Goal: Task Accomplishment & Management: Manage account settings

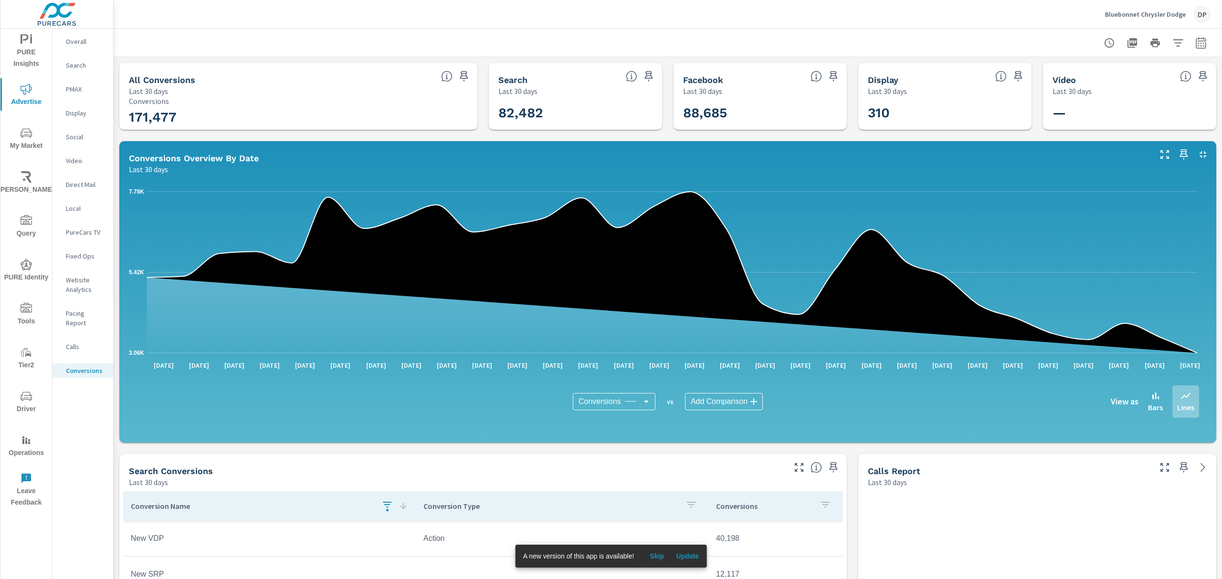
click at [31, 31] on div "PURE Insights Advertise My Market [PERSON_NAME] Query PURE Identity Tools Tier2…" at bounding box center [26, 270] width 52 height 483
click at [31, 43] on icon "nav menu" at bounding box center [31, 39] width 2 height 7
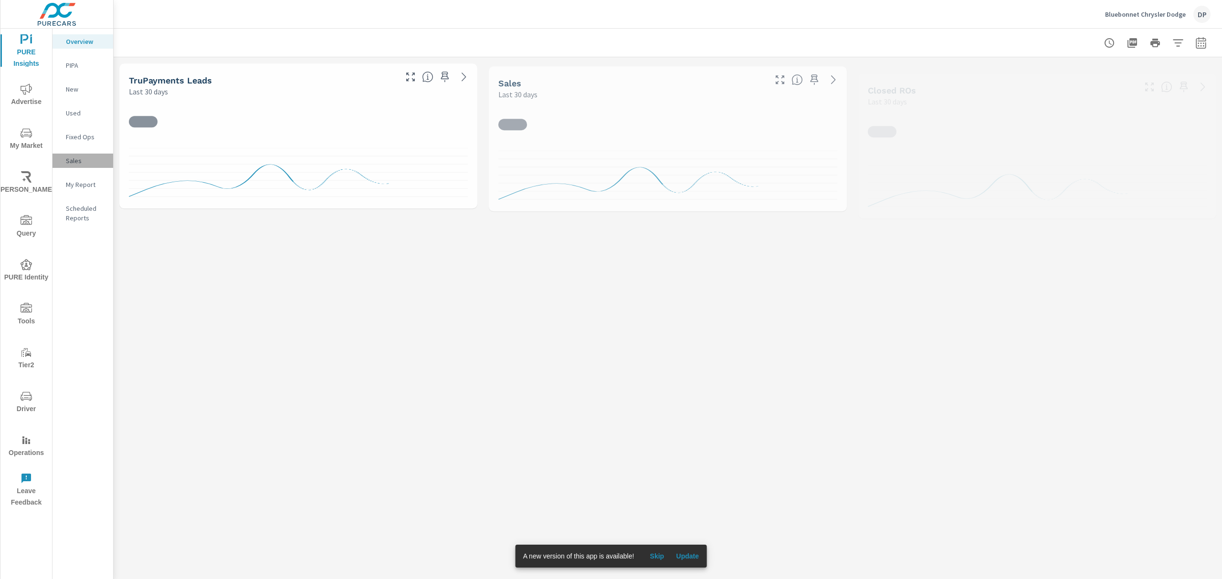
click at [90, 155] on div "Sales" at bounding box center [82, 161] width 61 height 14
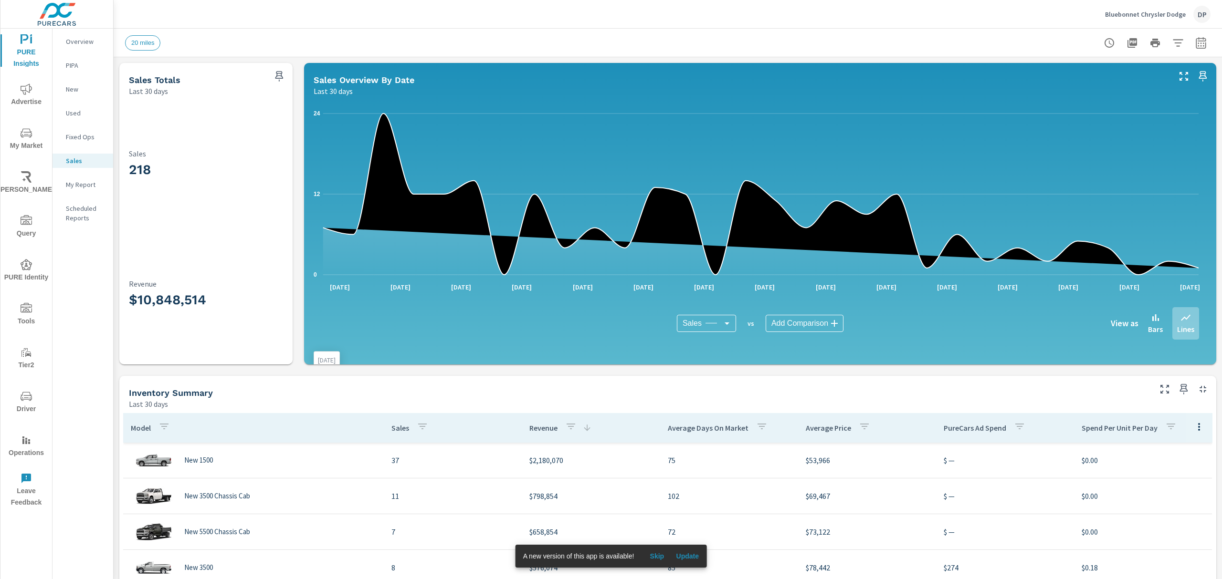
scroll to position [191, 0]
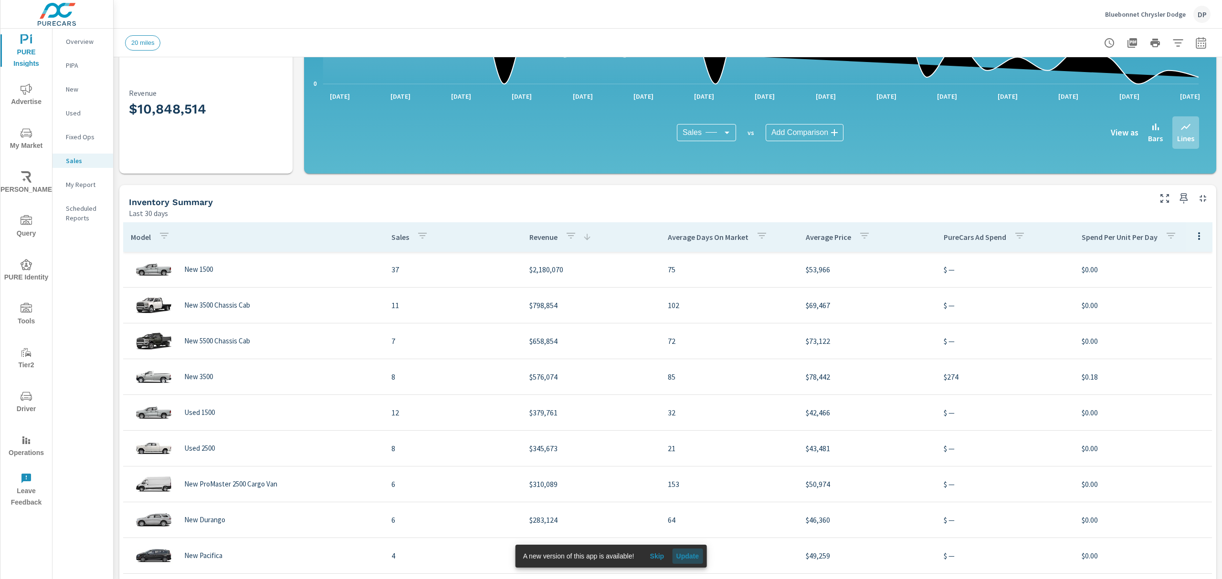
click at [691, 434] on button "Update" at bounding box center [687, 556] width 31 height 15
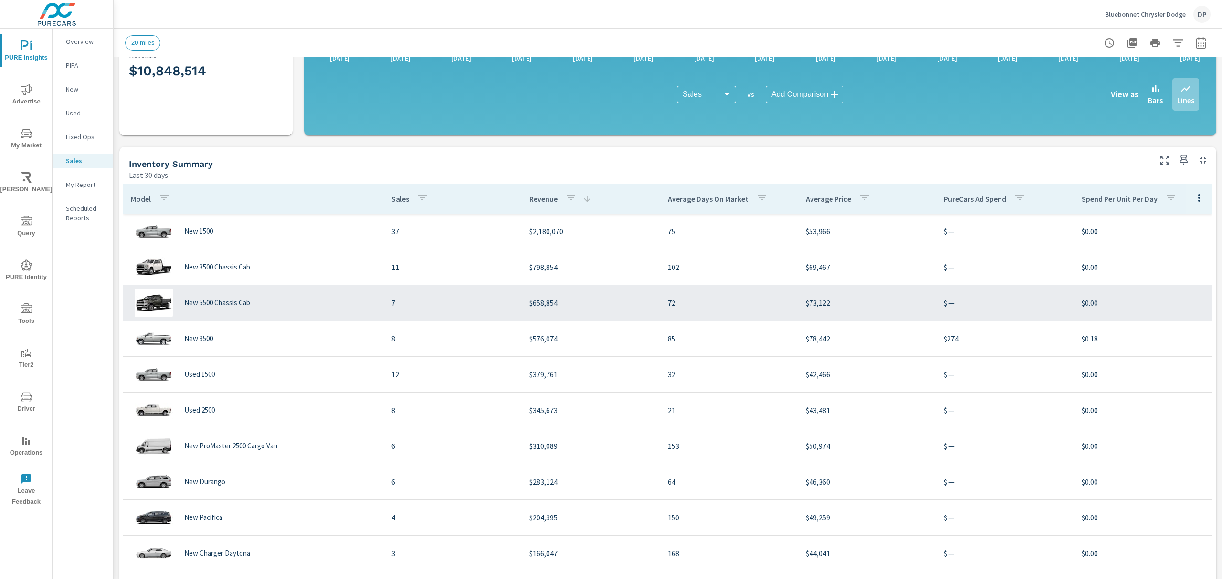
scroll to position [254, 0]
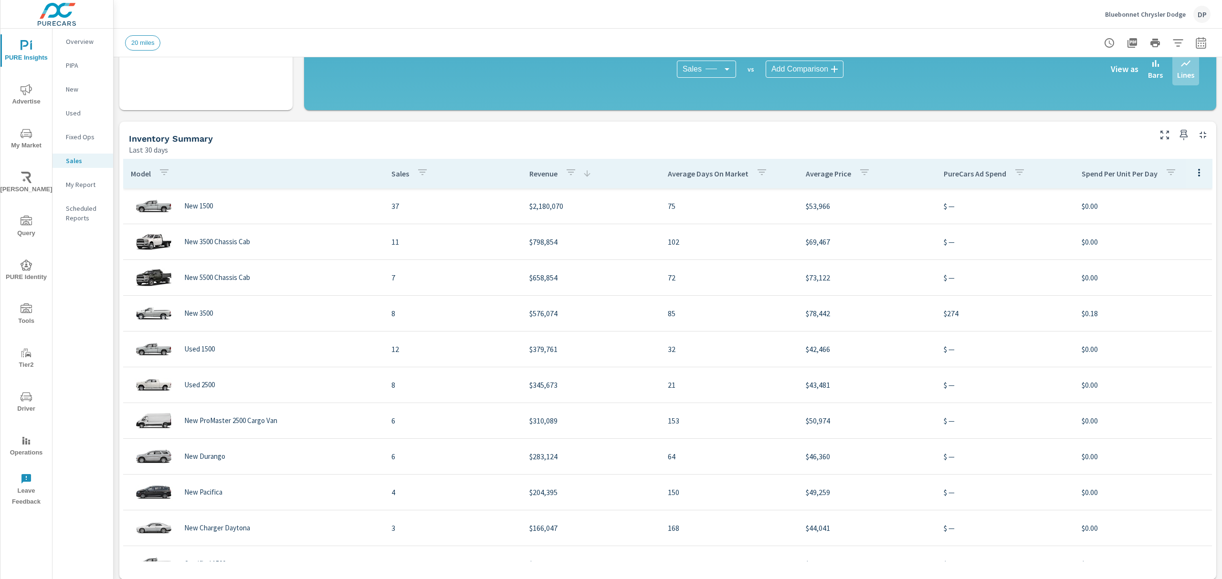
click at [1193, 173] on icon "button" at bounding box center [1198, 172] width 11 height 11
click at [1168, 214] on span "Market Comparison" at bounding box center [1177, 212] width 60 height 10
click at [1193, 174] on icon "button" at bounding box center [1198, 172] width 11 height 11
click at [1160, 239] on span "Customize columns..." at bounding box center [1177, 237] width 60 height 10
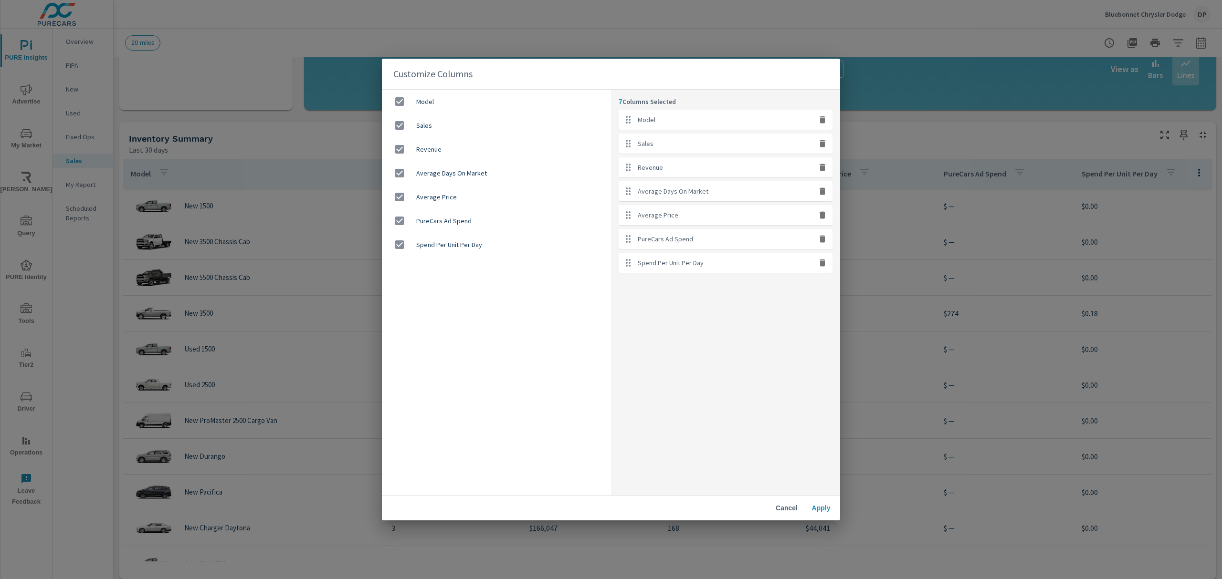
click at [961, 78] on div "Customize Columns Model Sales Revenue Average Days On Market Average Price Pure…" at bounding box center [611, 289] width 1222 height 579
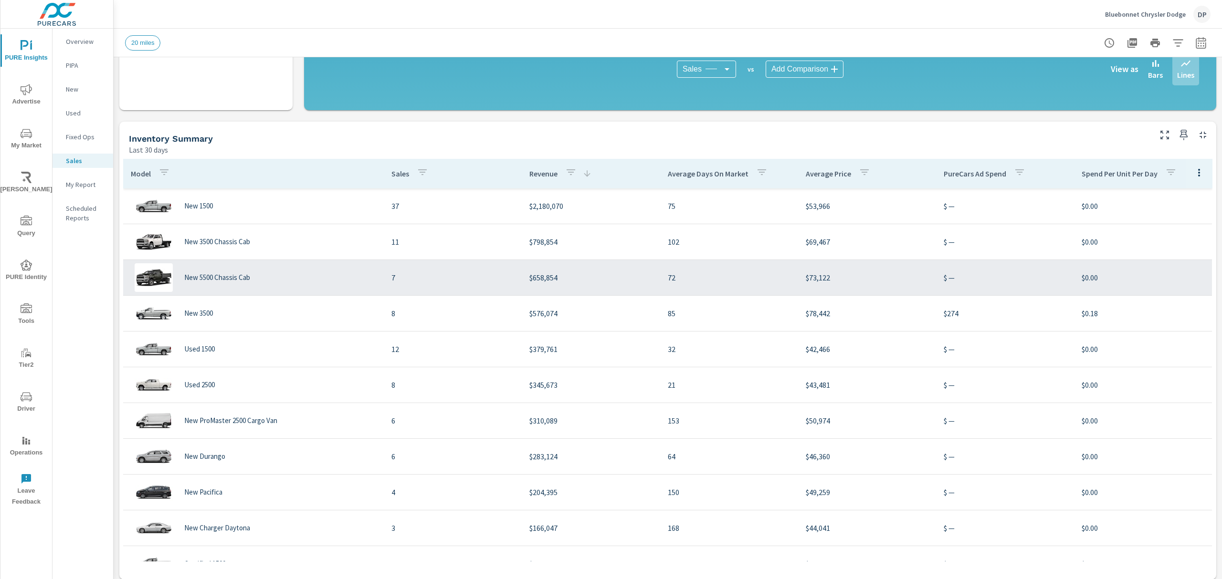
scroll to position [2, 0]
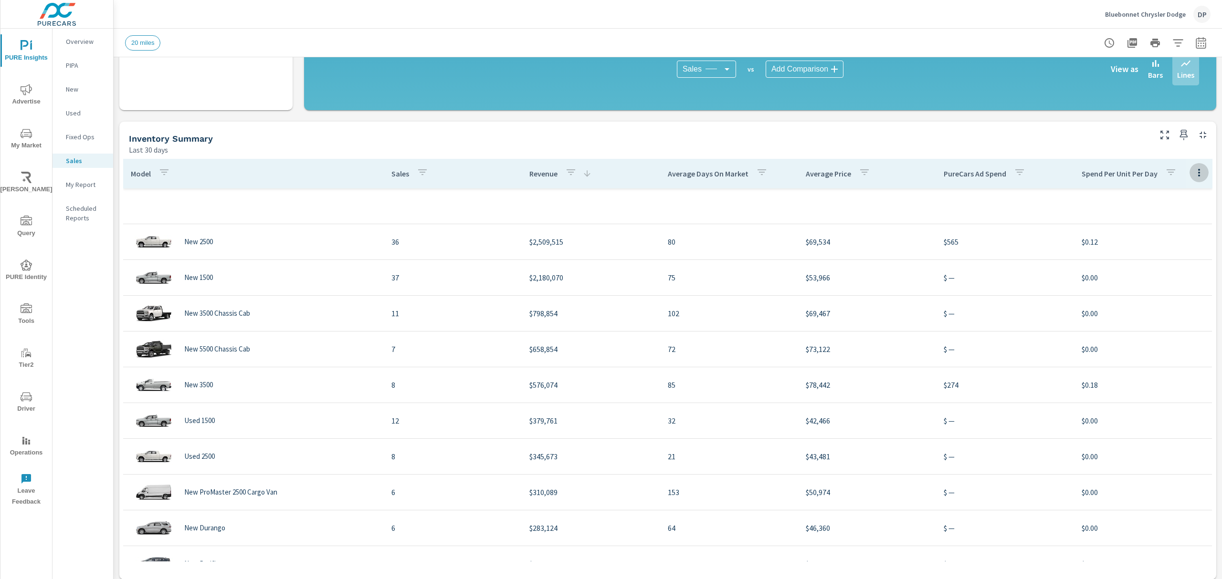
click at [1193, 174] on icon "button" at bounding box center [1198, 172] width 11 height 11
click at [396, 178] on div at bounding box center [611, 289] width 1222 height 579
click at [393, 177] on p "Sales" at bounding box center [400, 174] width 18 height 10
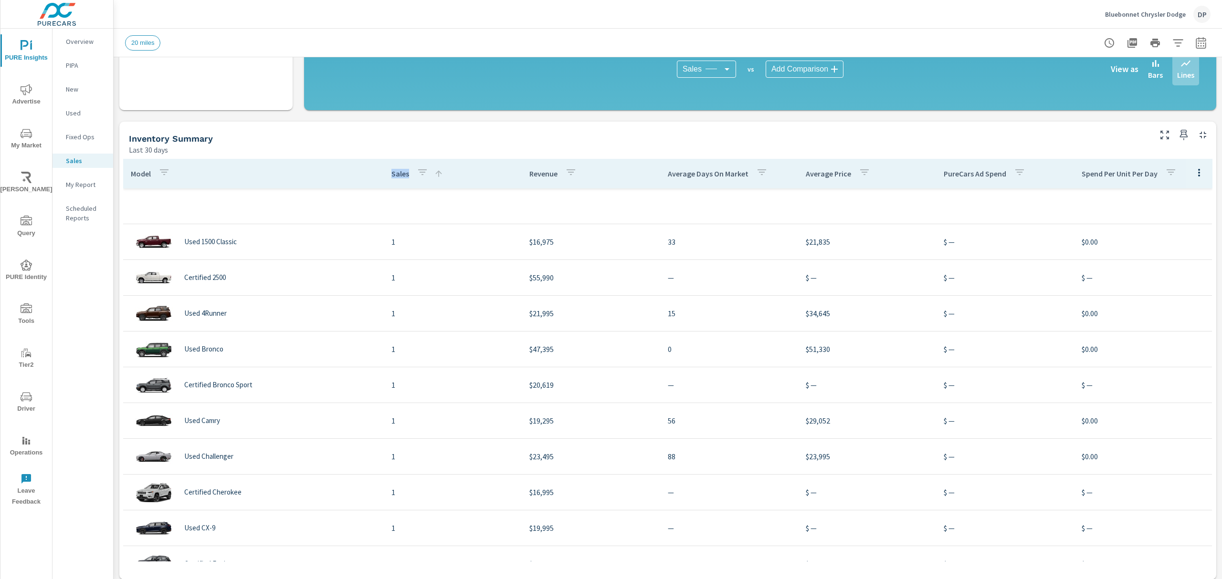
click at [393, 177] on p "Sales" at bounding box center [400, 174] width 18 height 10
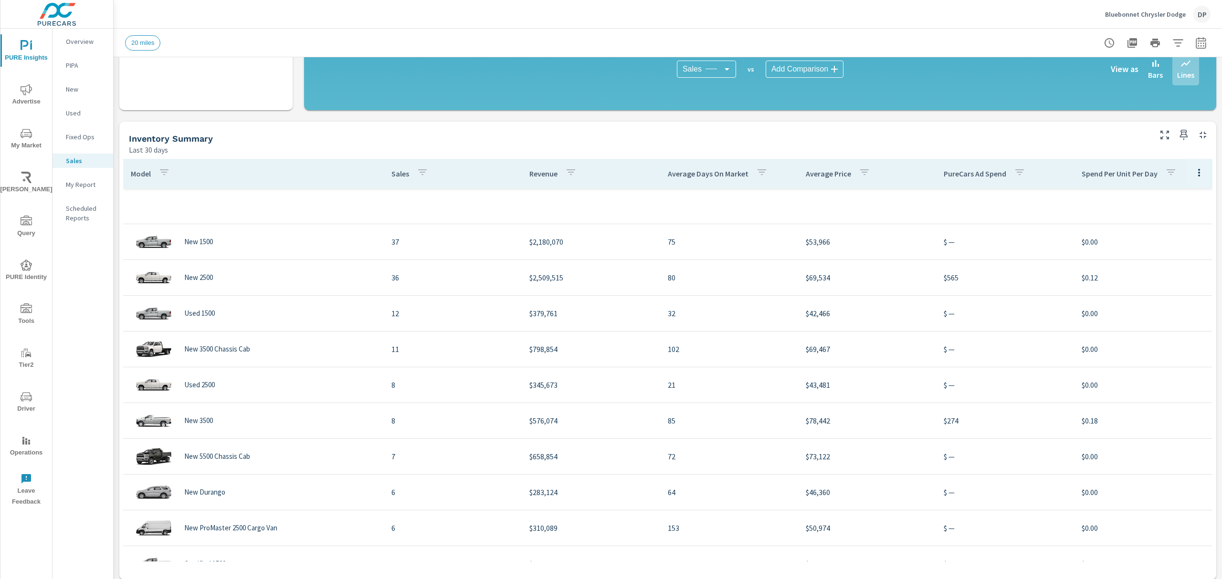
click at [399, 172] on p "Sales" at bounding box center [400, 174] width 18 height 10
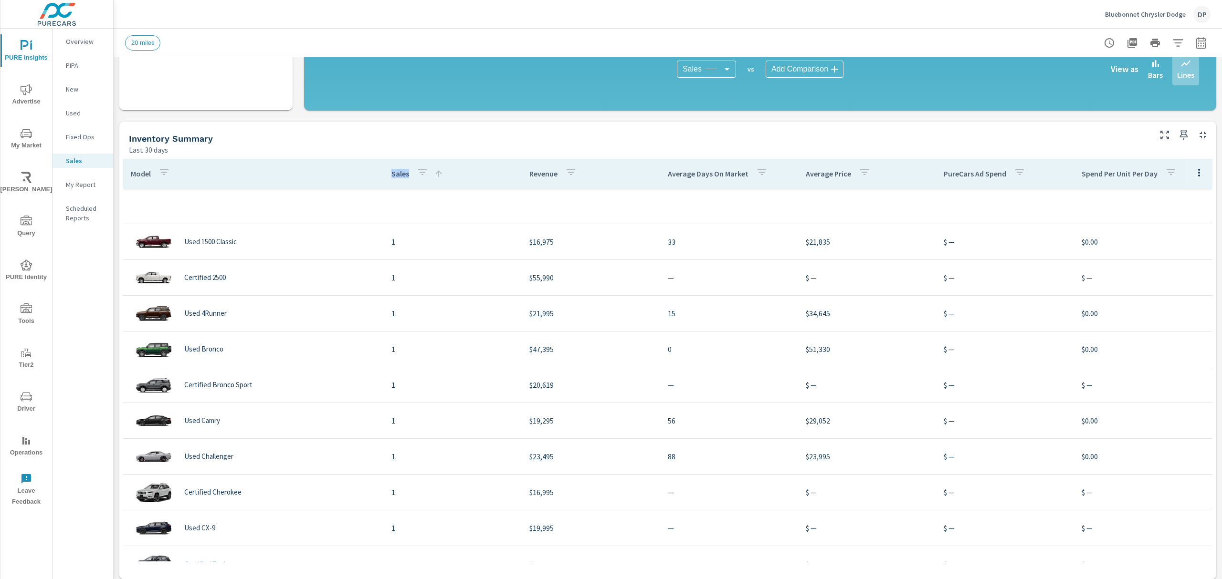
click at [399, 172] on p "Sales" at bounding box center [400, 174] width 18 height 10
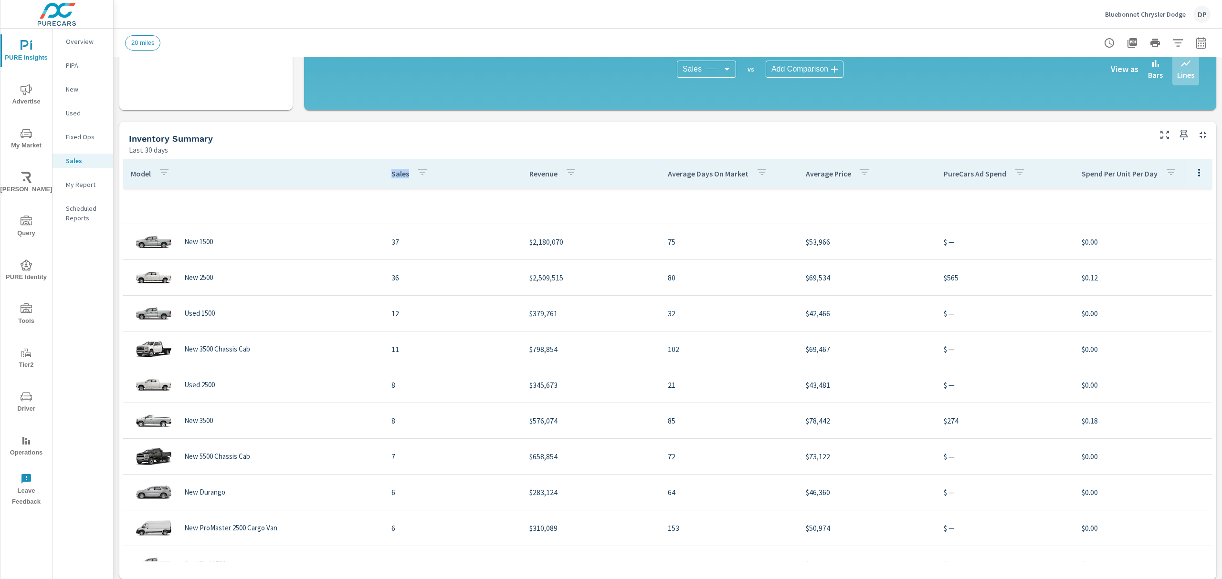
click at [399, 172] on p "Sales" at bounding box center [400, 174] width 18 height 10
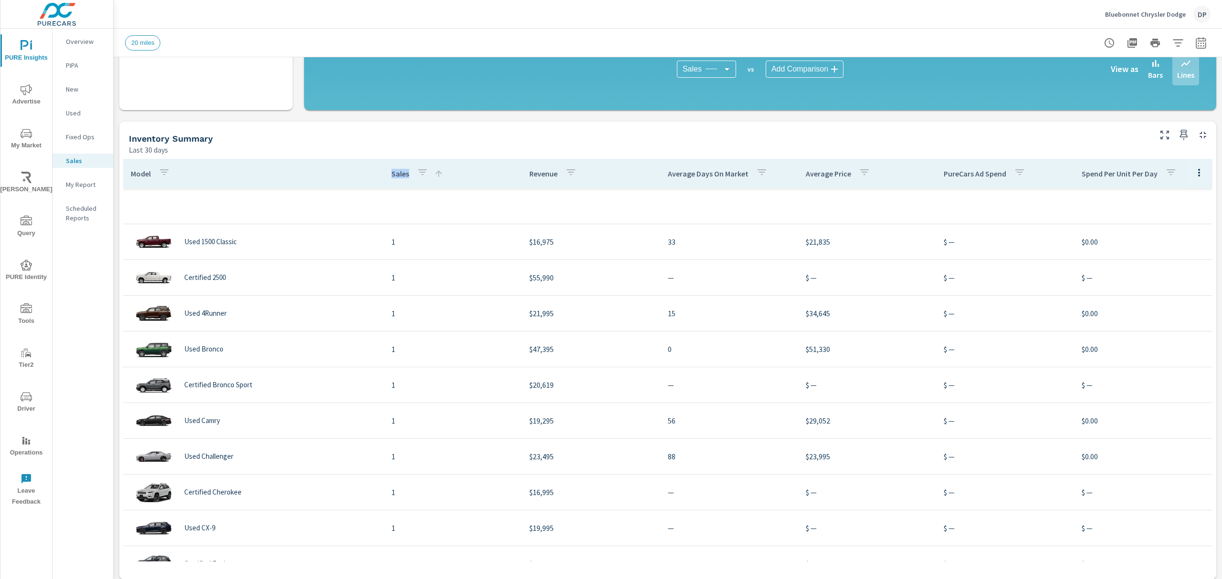
click at [399, 172] on p "Sales" at bounding box center [400, 174] width 18 height 10
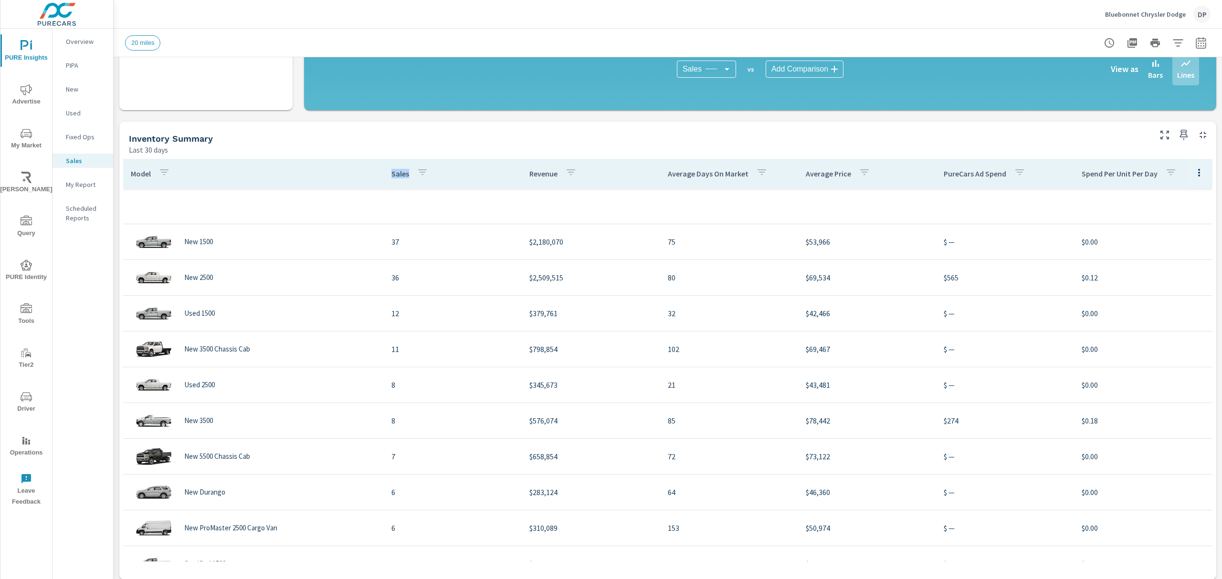
click at [399, 172] on p "Sales" at bounding box center [400, 174] width 18 height 10
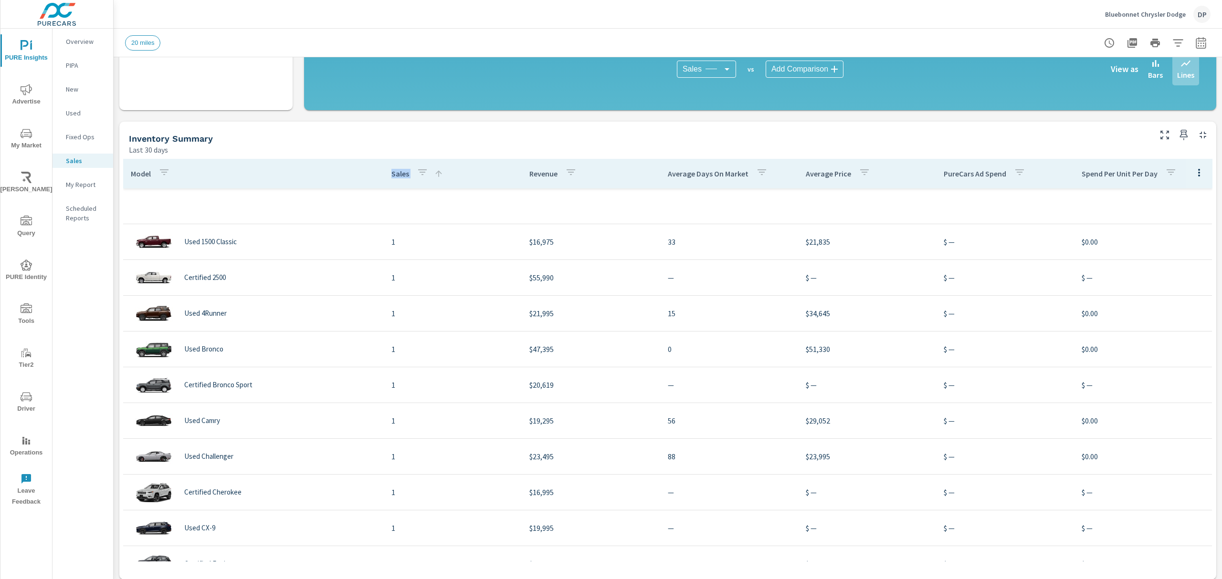
click at [399, 172] on p "Sales" at bounding box center [400, 174] width 18 height 10
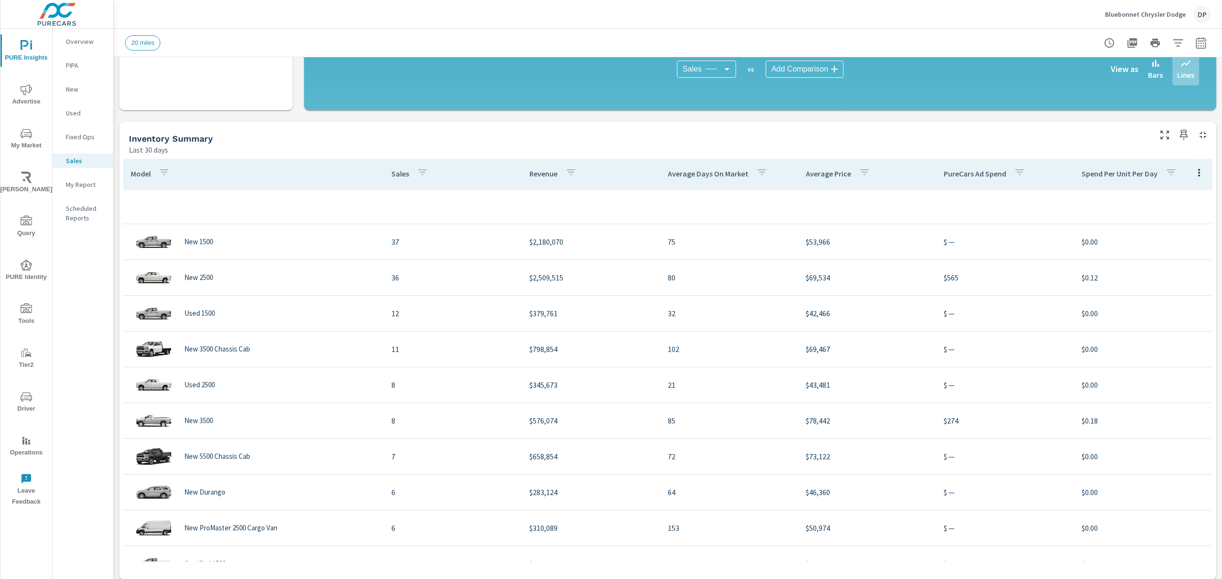
click at [535, 176] on p "Revenue" at bounding box center [543, 174] width 28 height 10
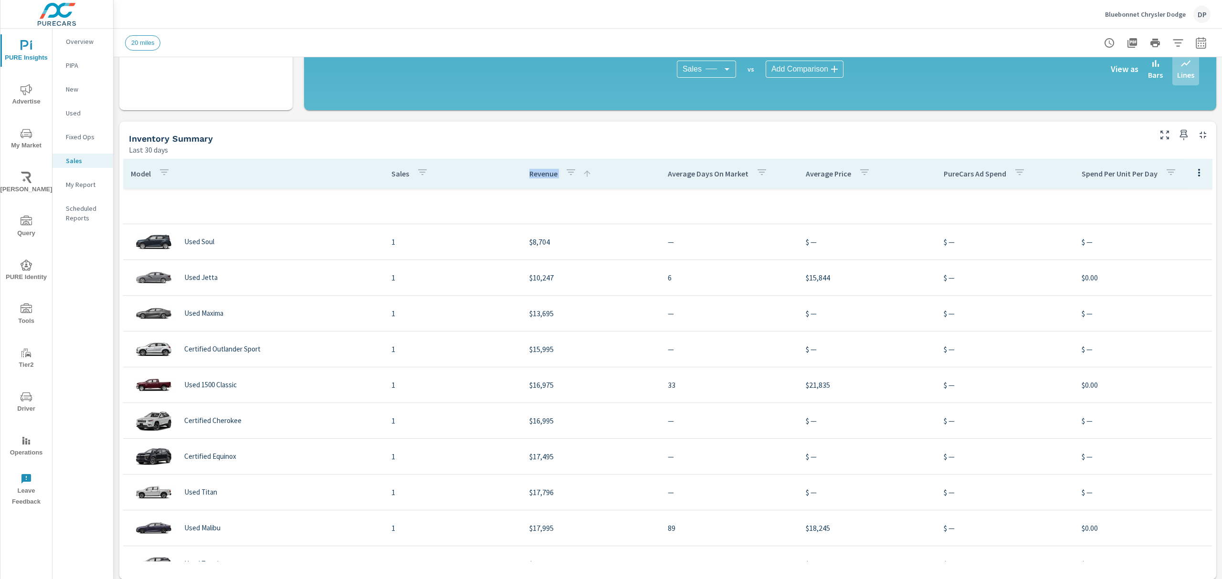
click at [535, 176] on p "Revenue" at bounding box center [543, 174] width 28 height 10
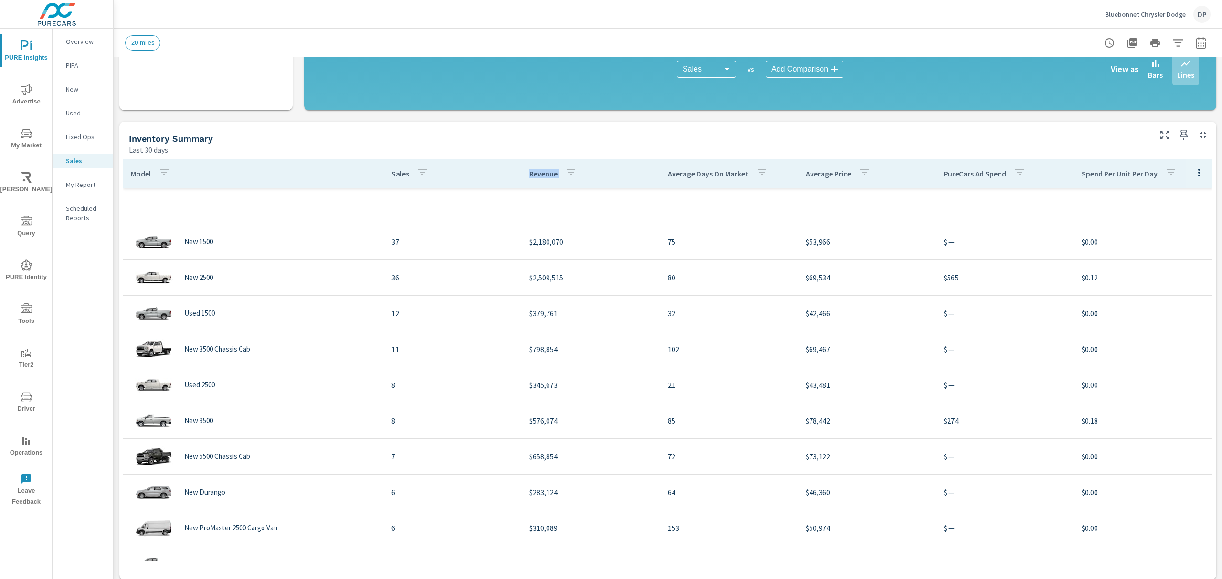
click at [1193, 168] on icon "button" at bounding box center [1198, 172] width 11 height 11
click at [1169, 210] on span "Market Comparison" at bounding box center [1177, 212] width 60 height 10
click at [1172, 42] on icon "button" at bounding box center [1177, 42] width 11 height 11
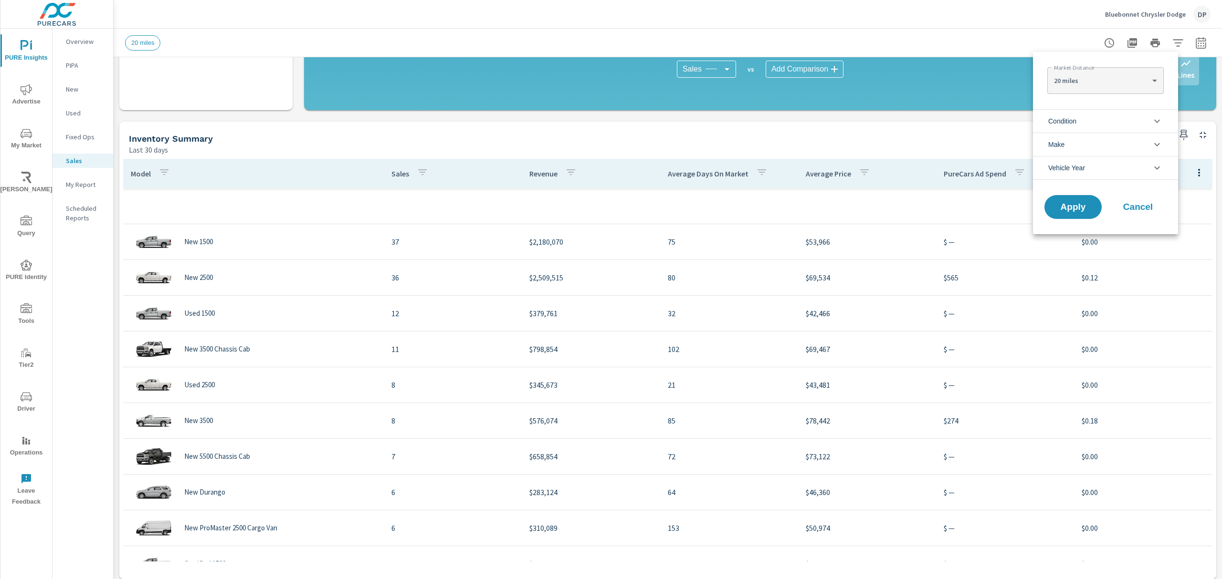
click at [1197, 46] on div at bounding box center [611, 289] width 1222 height 579
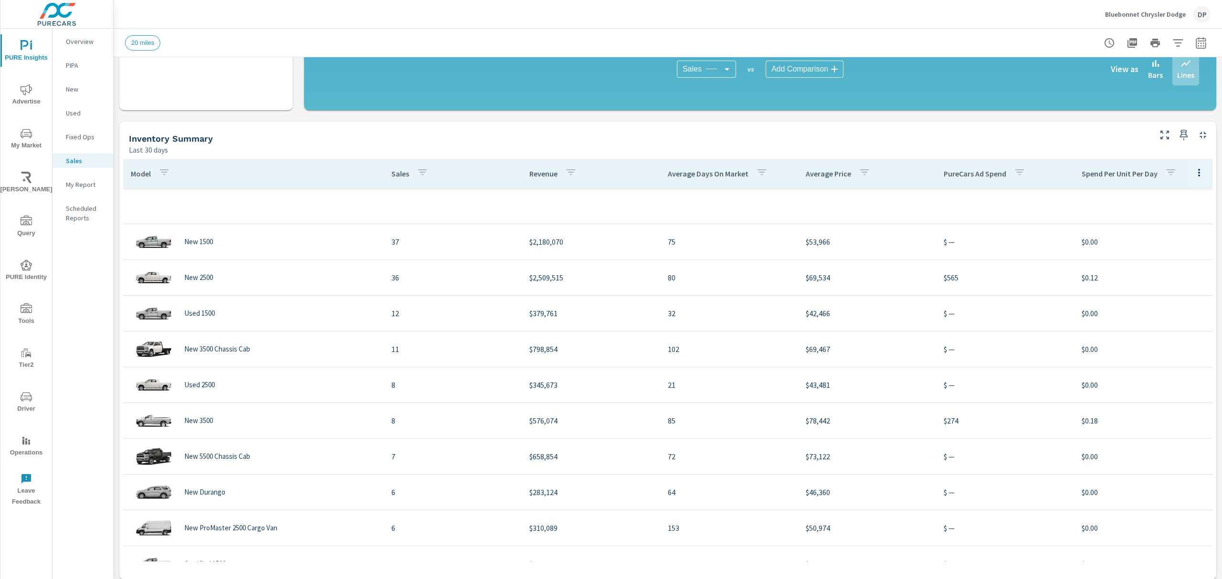
click at [1195, 44] on icon "button" at bounding box center [1200, 42] width 11 height 11
select select "Last 30 days"
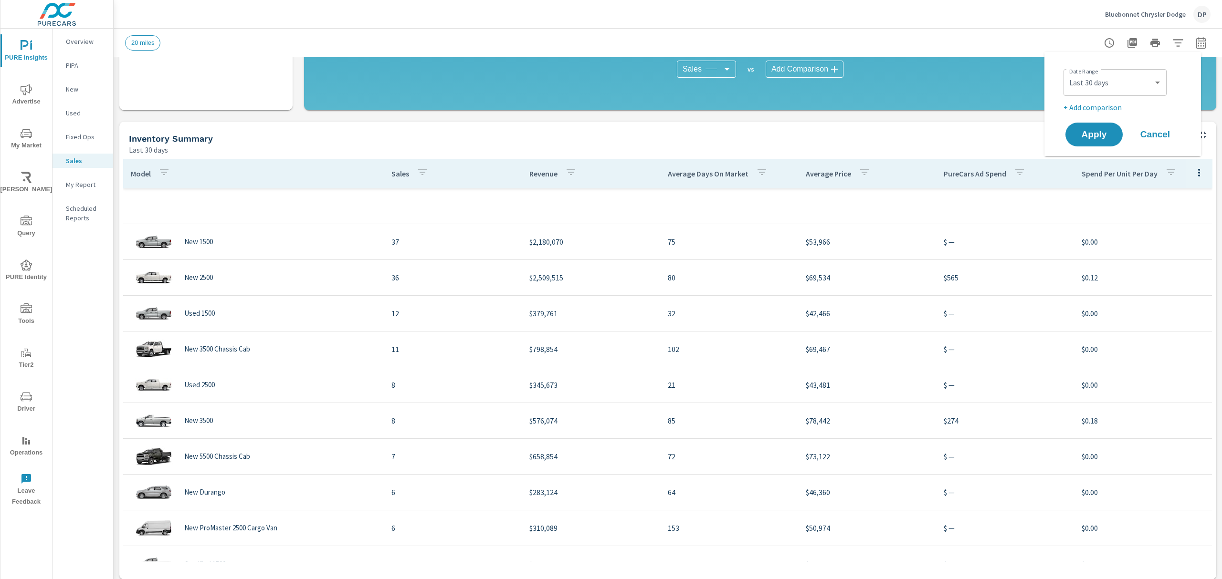
click at [1102, 111] on p "+ Add comparison" at bounding box center [1124, 107] width 122 height 11
select select "Previous period"
click at [1103, 115] on select "Custom Previous period Previous month Previous year" at bounding box center [1114, 124] width 95 height 19
click at [1067, 115] on select "Custom Previous period Previous month Previous year" at bounding box center [1114, 124] width 95 height 19
click at [1100, 166] on span "Apply" at bounding box center [1093, 161] width 39 height 9
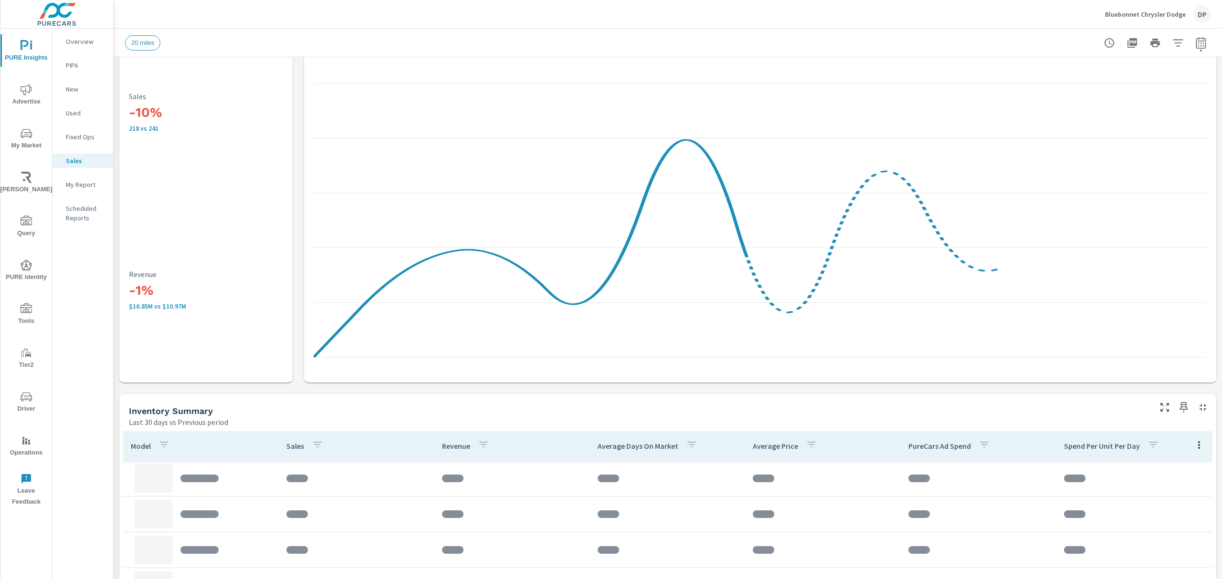
scroll to position [254, 0]
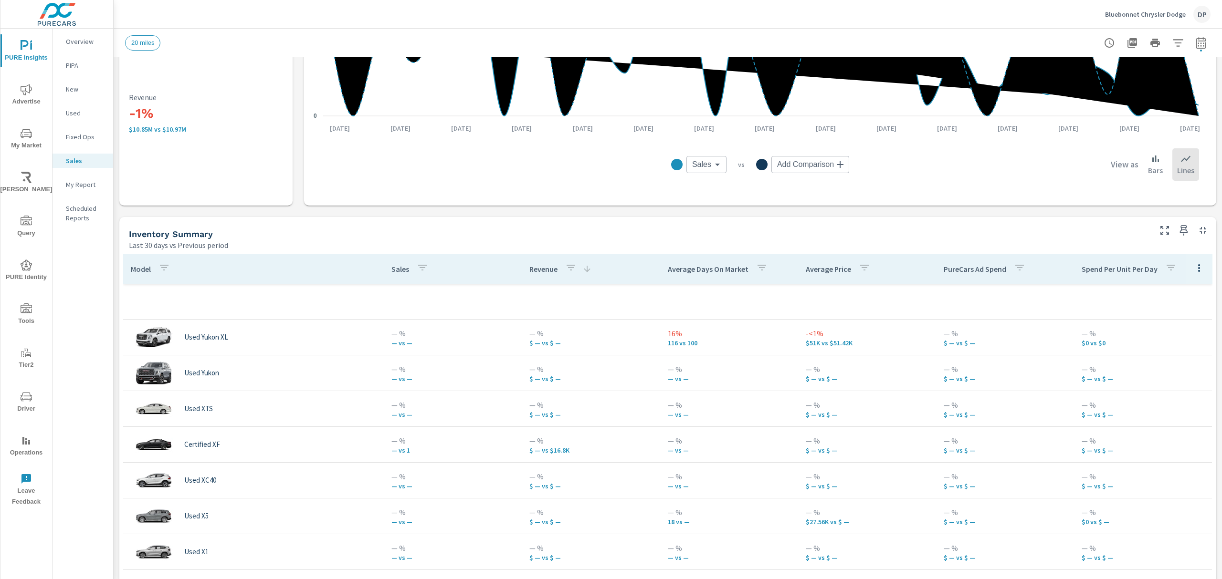
click at [391, 264] on p "Sales" at bounding box center [400, 269] width 18 height 10
click at [391, 265] on p "Sales" at bounding box center [400, 269] width 18 height 10
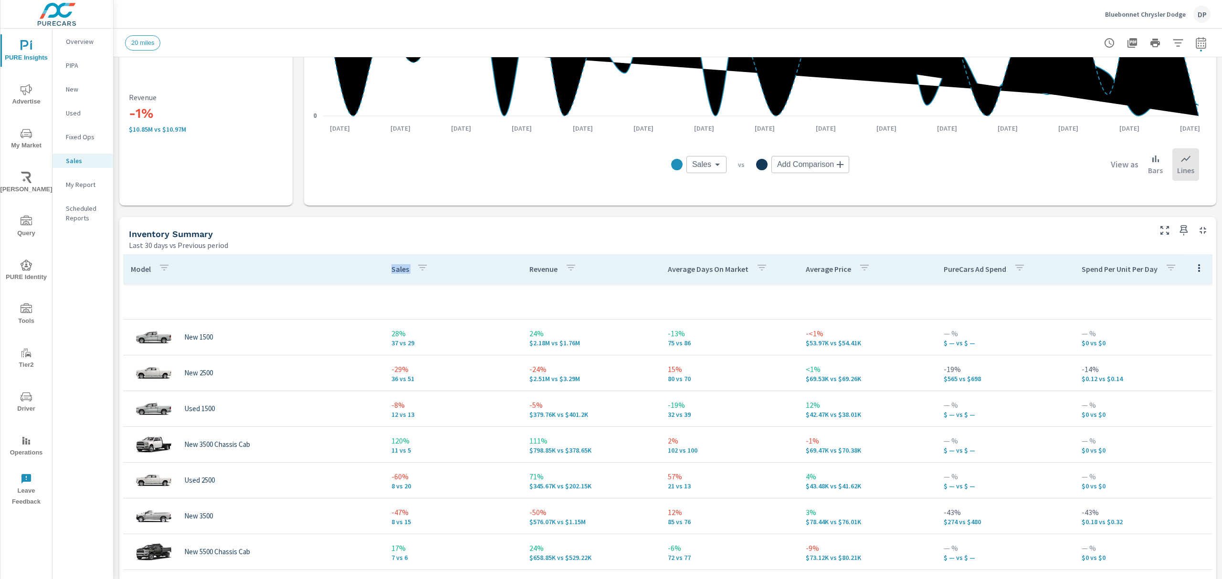
click at [391, 266] on p "Sales" at bounding box center [400, 269] width 18 height 10
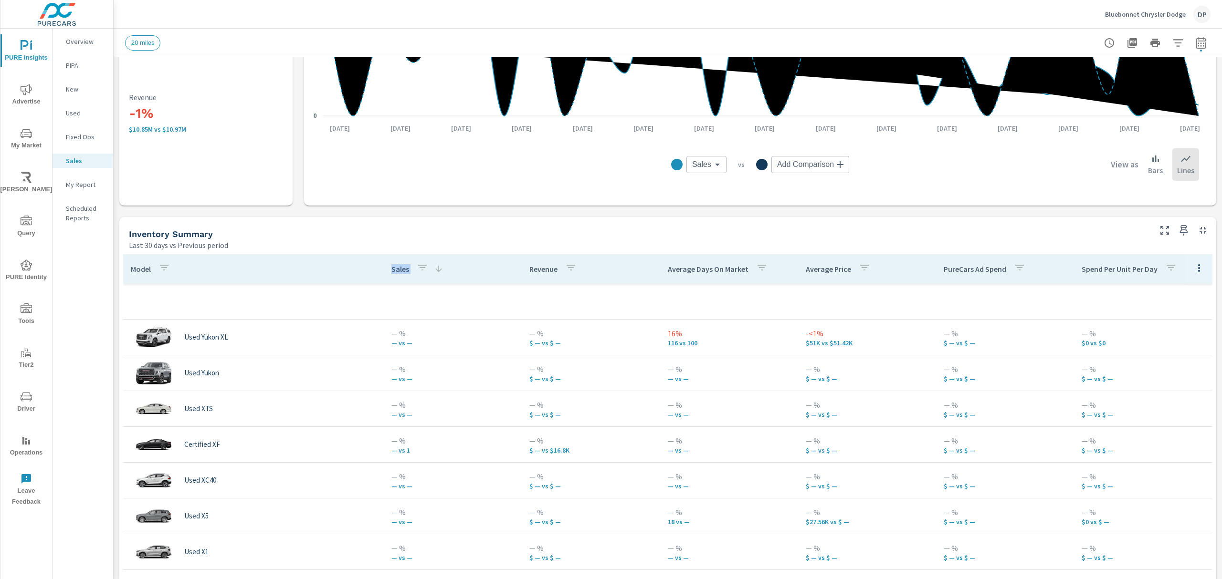
click at [391, 266] on p "Sales" at bounding box center [400, 269] width 18 height 10
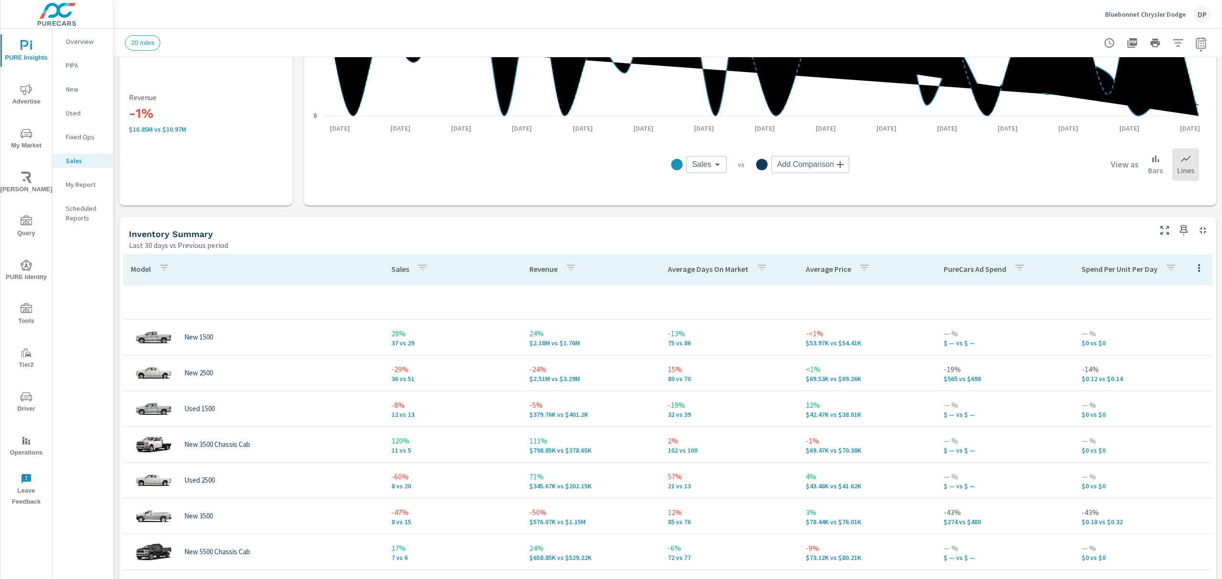
click at [396, 269] on p "Sales" at bounding box center [400, 269] width 18 height 10
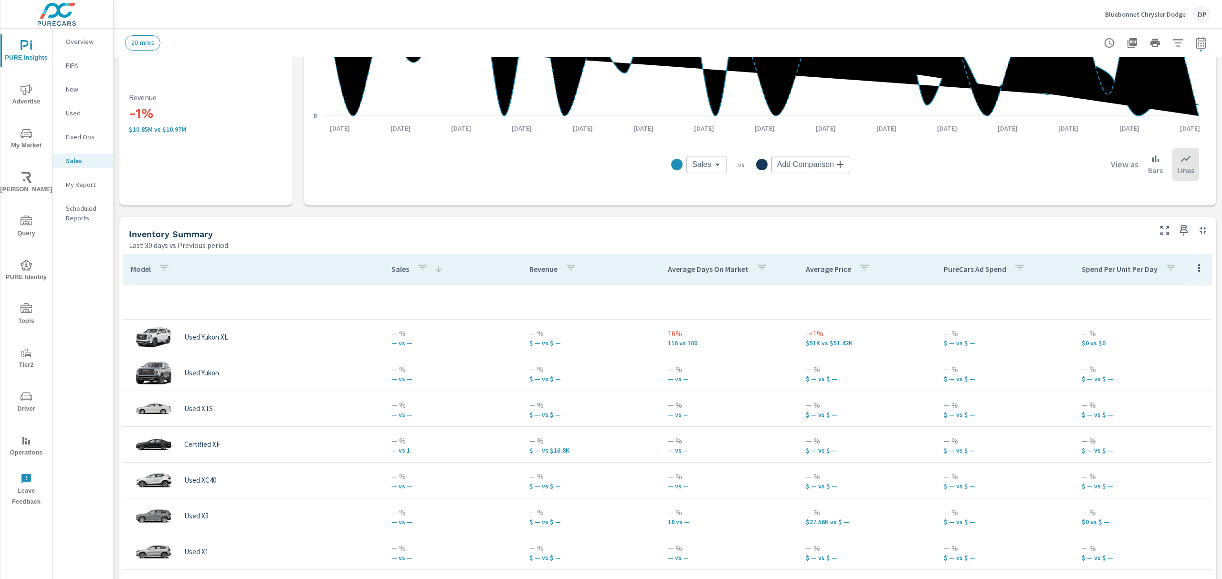
click at [396, 269] on p "Sales" at bounding box center [400, 269] width 18 height 10
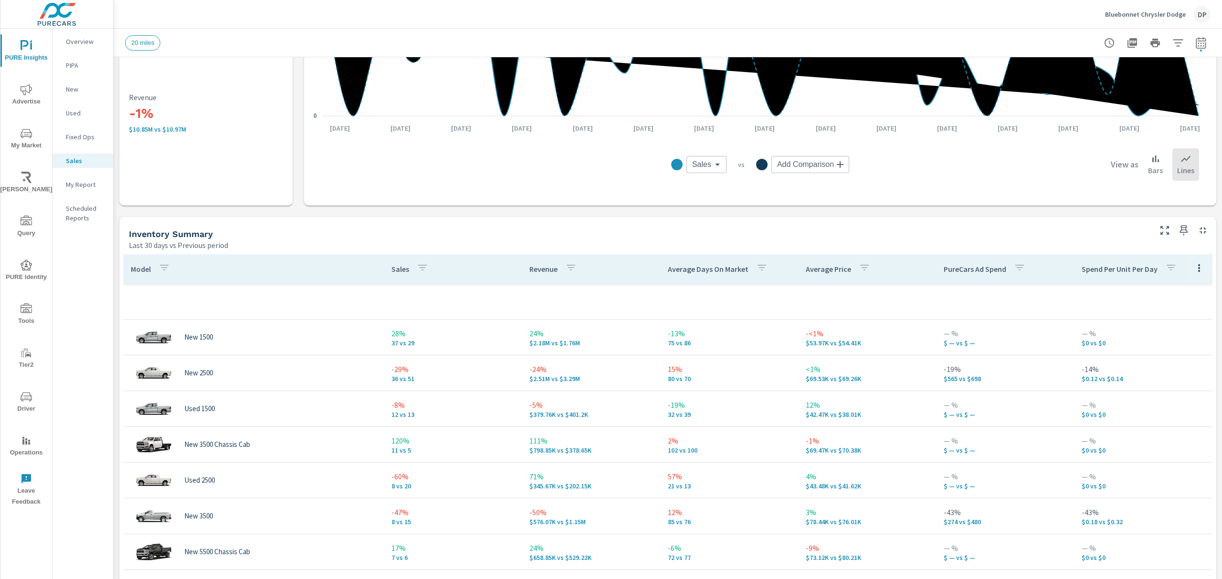
click at [396, 269] on p "Sales" at bounding box center [400, 269] width 18 height 10
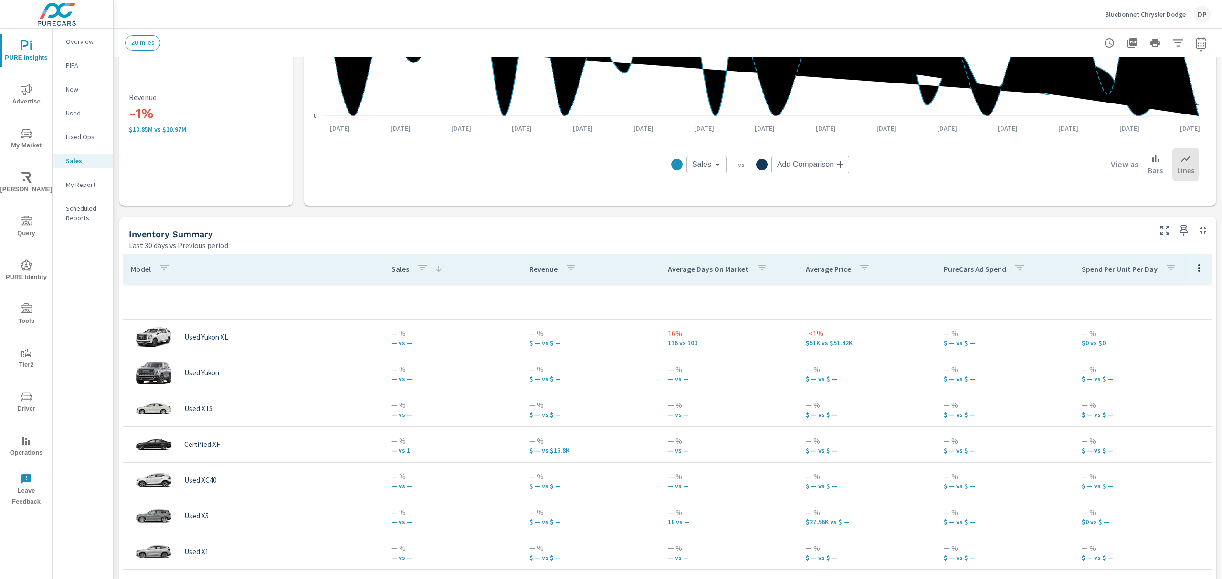
click at [396, 269] on p "Sales" at bounding box center [400, 269] width 18 height 10
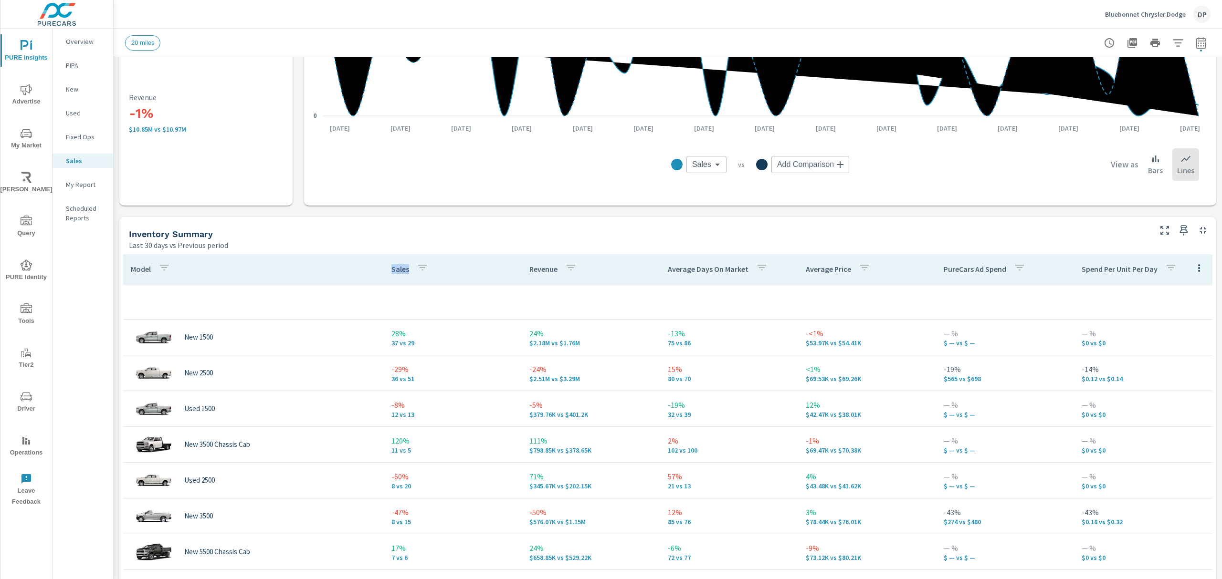
click at [396, 269] on p "Sales" at bounding box center [400, 269] width 18 height 10
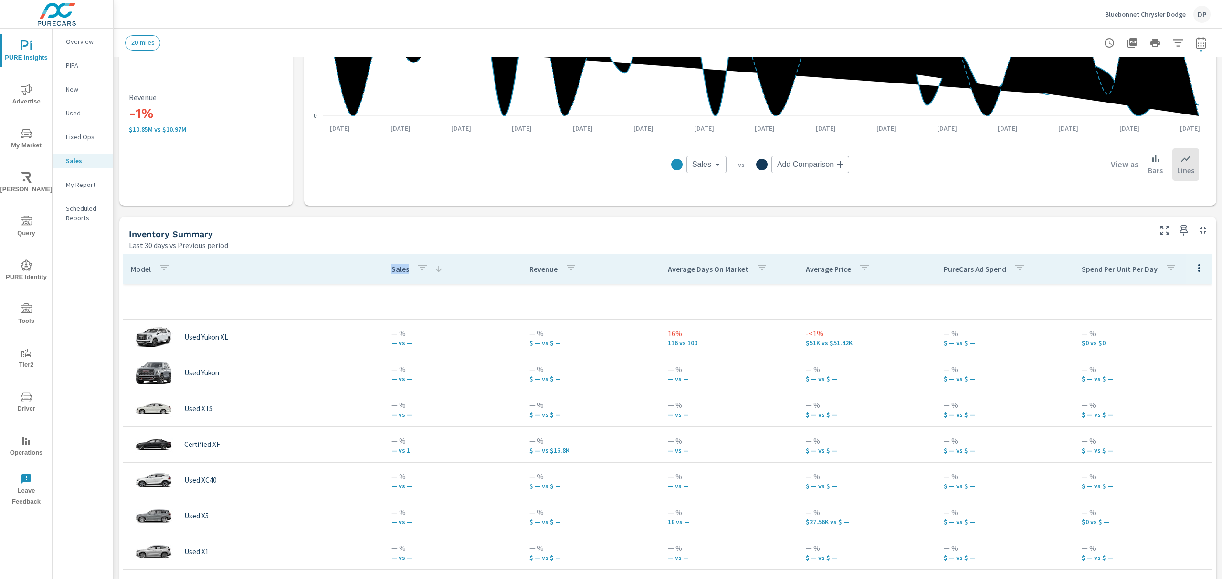
click at [394, 272] on p "Sales" at bounding box center [400, 269] width 18 height 10
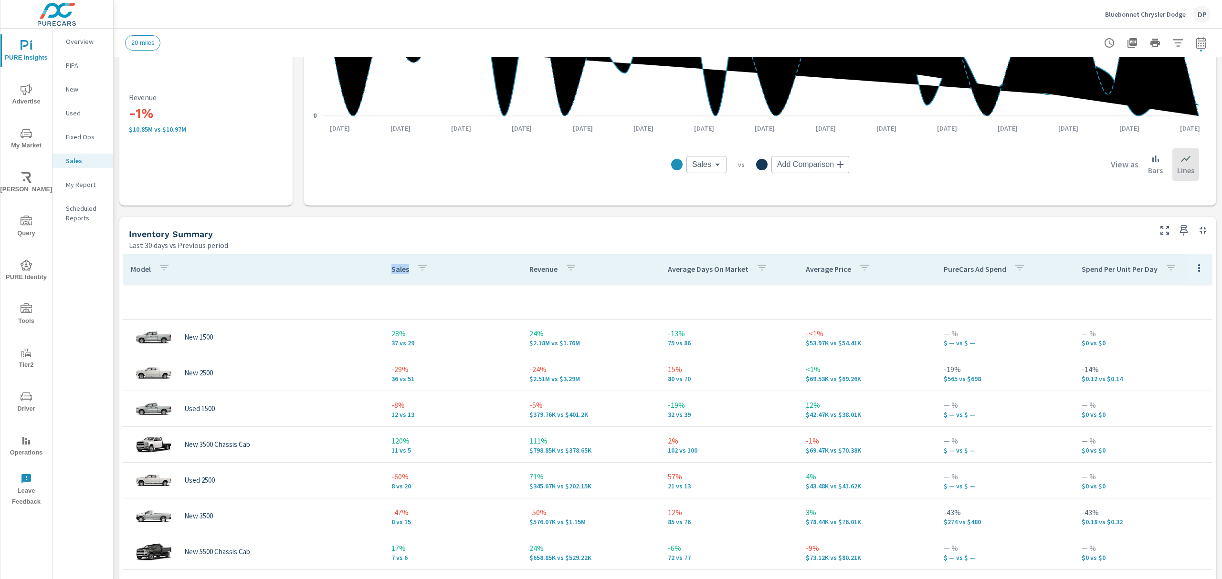
click at [394, 272] on p "Sales" at bounding box center [400, 269] width 18 height 10
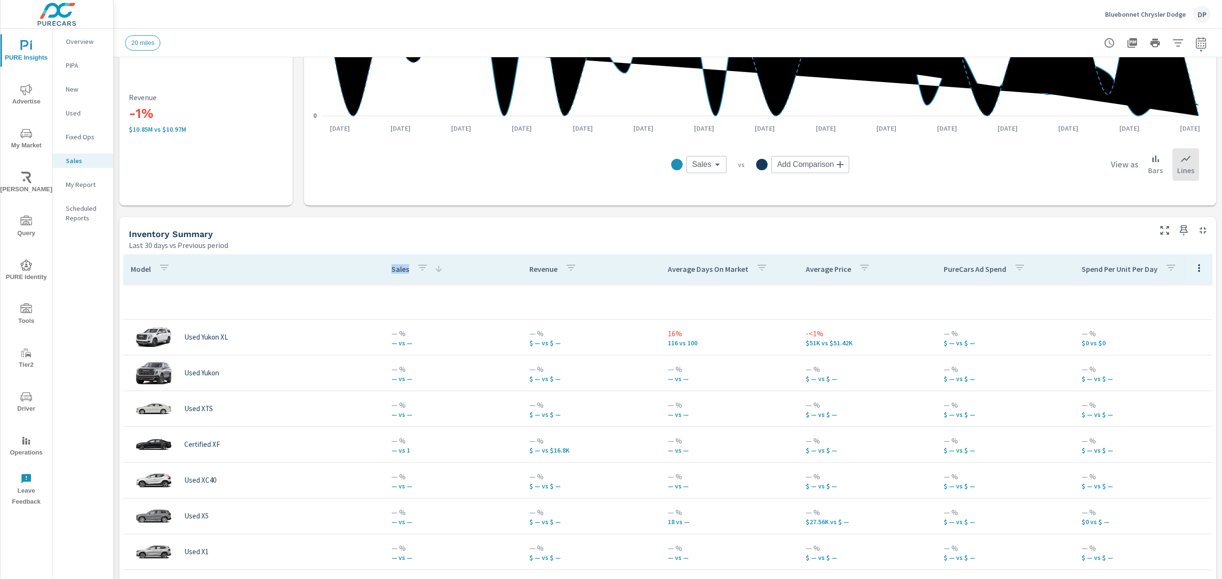
click at [394, 272] on p "Sales" at bounding box center [400, 269] width 18 height 10
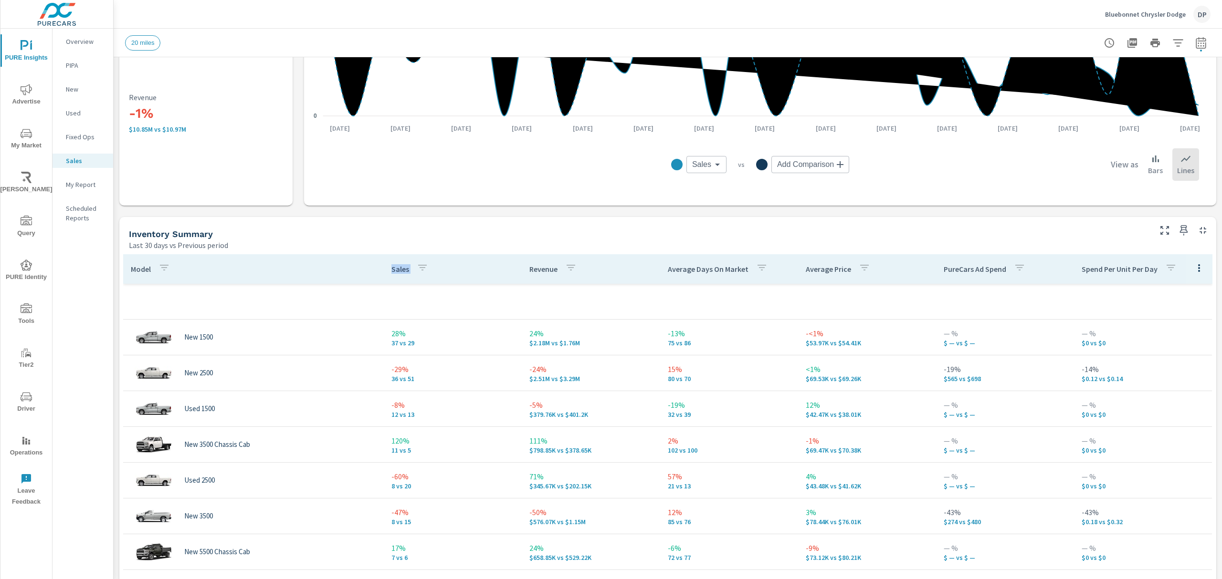
click at [394, 272] on p "Sales" at bounding box center [400, 269] width 18 height 10
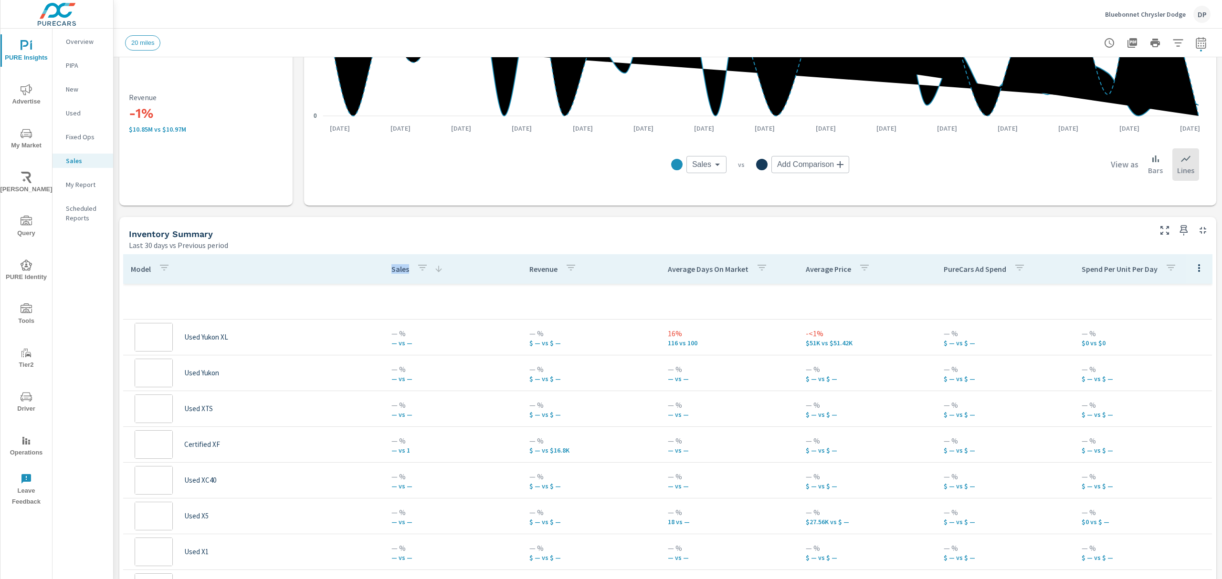
click at [394, 272] on p "Sales" at bounding box center [400, 269] width 18 height 10
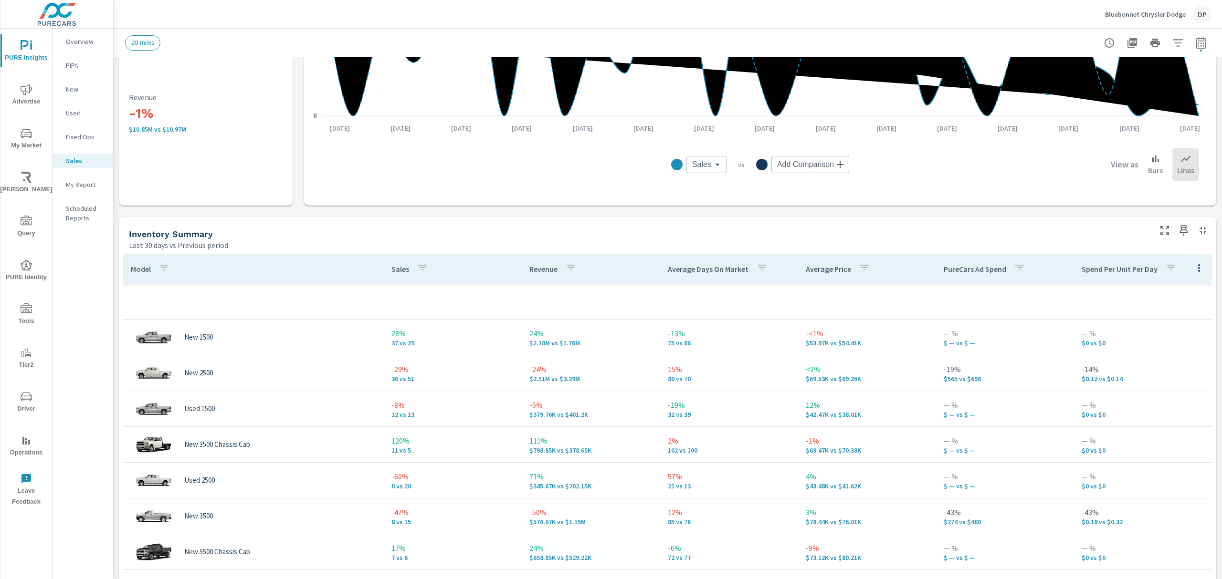
click at [544, 270] on p "Revenue" at bounding box center [543, 269] width 28 height 10
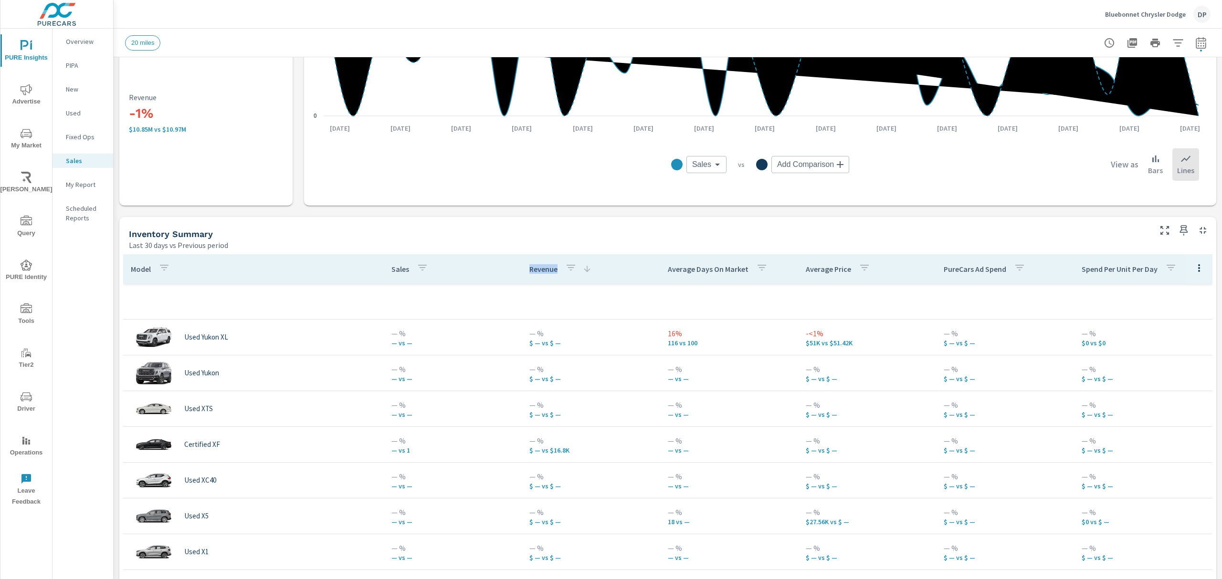
click at [544, 270] on p "Revenue" at bounding box center [543, 269] width 28 height 10
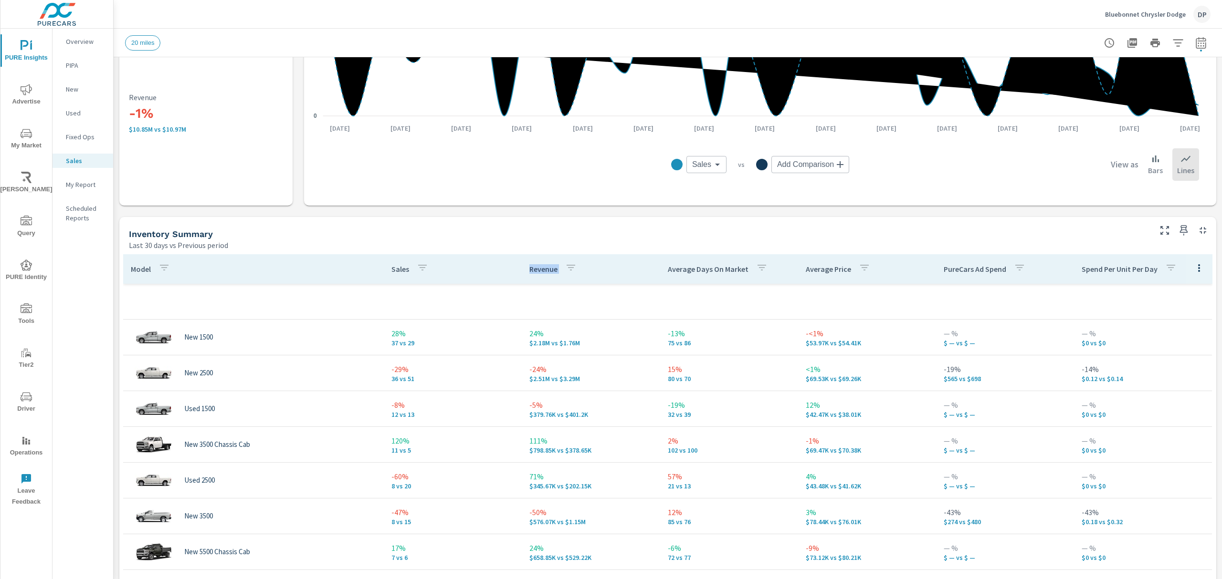
click at [544, 270] on p "Revenue" at bounding box center [543, 269] width 28 height 10
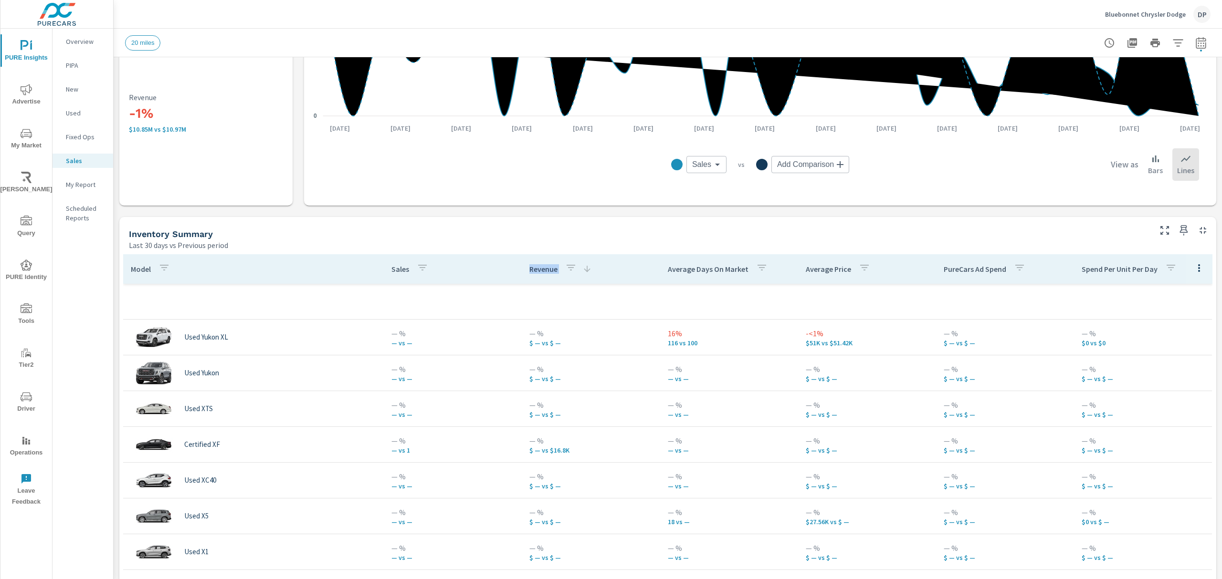
click at [544, 270] on p "Revenue" at bounding box center [543, 269] width 28 height 10
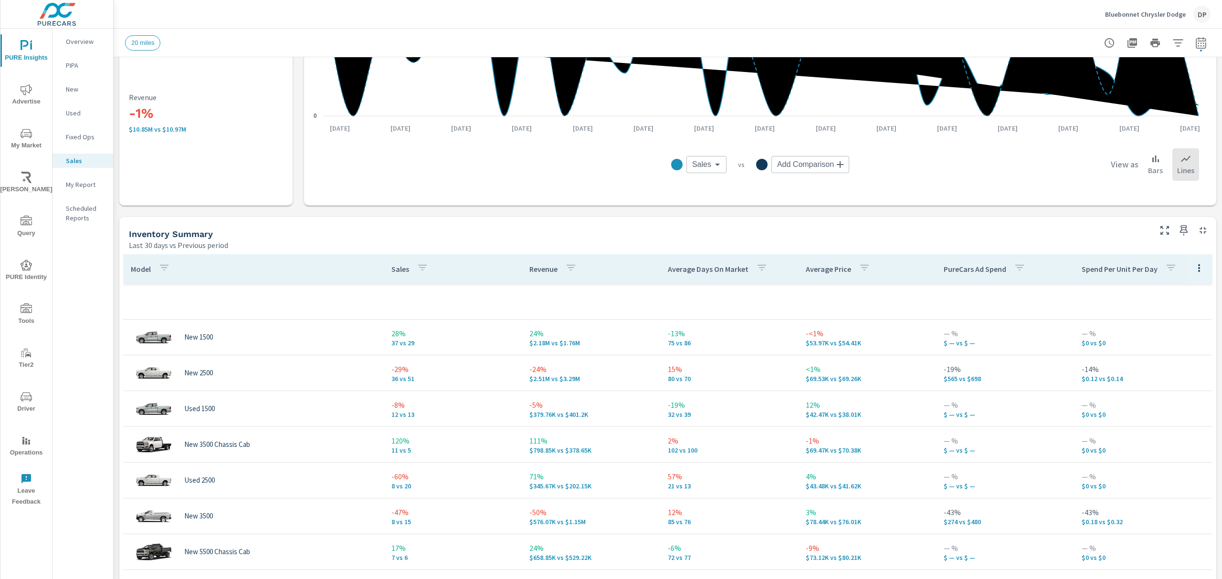
click at [399, 269] on p "Sales" at bounding box center [400, 269] width 18 height 10
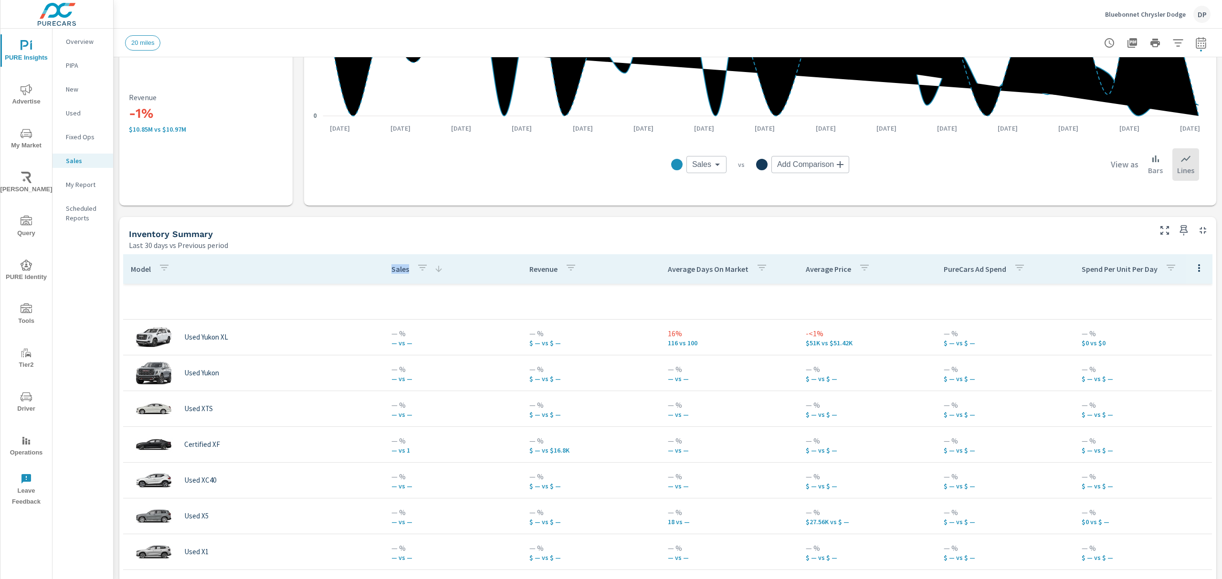
click at [399, 269] on p "Sales" at bounding box center [400, 269] width 18 height 10
click at [1189, 270] on div at bounding box center [1198, 269] width 27 height 30
click at [1193, 270] on icon "button" at bounding box center [1198, 267] width 11 height 11
click at [1159, 334] on span "Customize columns..." at bounding box center [1177, 333] width 60 height 10
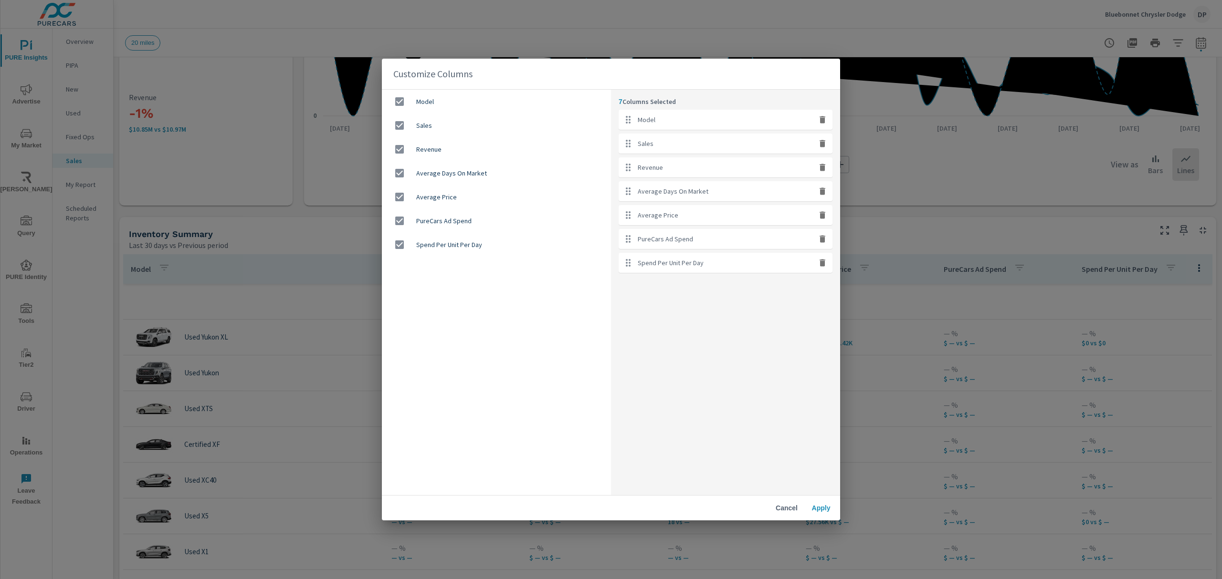
click at [1043, 286] on div "Customize Columns Model Sales Revenue Average Days On Market Average Price Pure…" at bounding box center [611, 289] width 1222 height 579
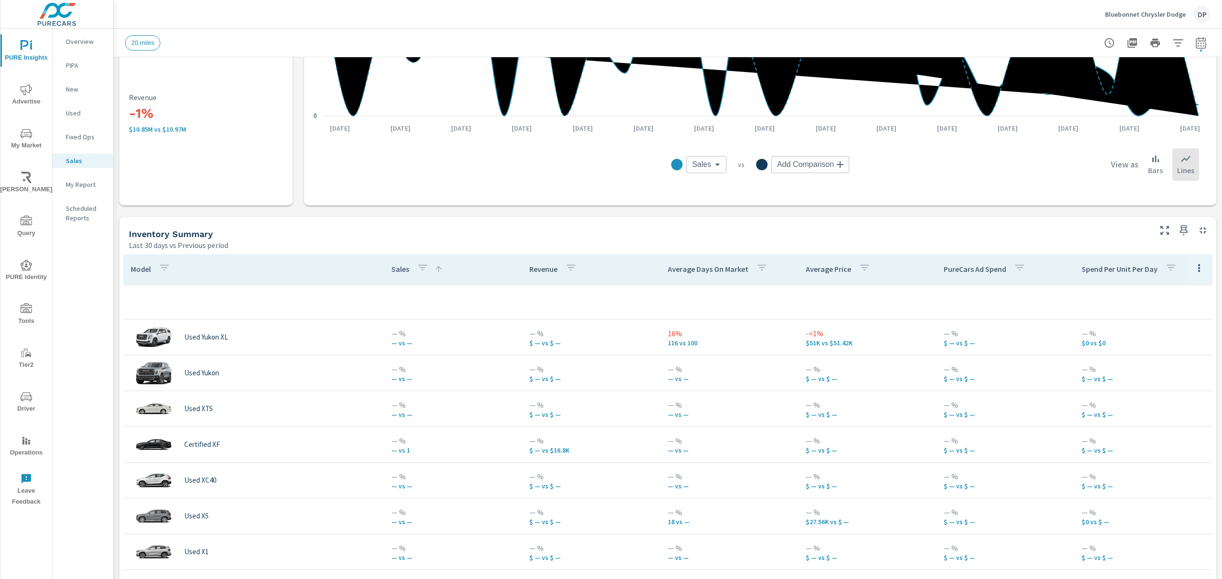
click at [1189, 262] on button "button" at bounding box center [1198, 268] width 19 height 20
click at [1172, 336] on span "Customize columns..." at bounding box center [1177, 333] width 60 height 10
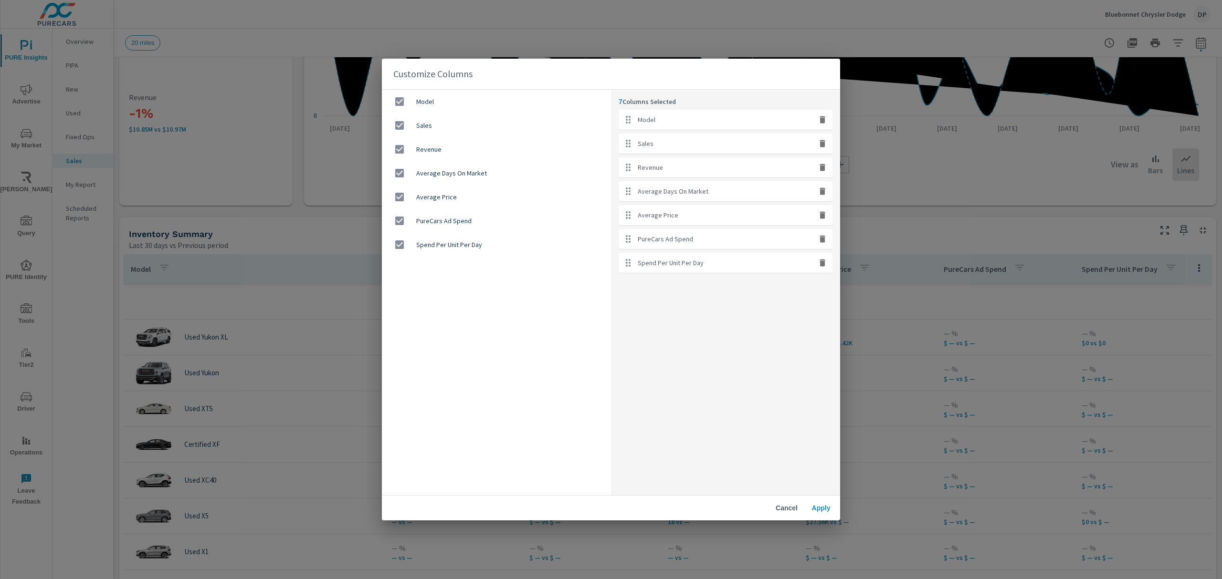
click at [997, 359] on div "Customize Columns Model Sales Revenue Average Days On Market Average Price Pure…" at bounding box center [611, 289] width 1222 height 579
